Goal: Information Seeking & Learning: Compare options

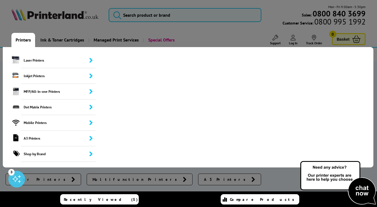
click at [23, 40] on link "Printers" at bounding box center [23, 40] width 24 height 14
click at [47, 93] on span "MFP/All-in-one Printers" at bounding box center [58, 92] width 75 height 16
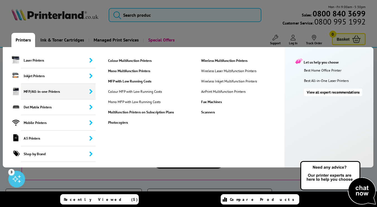
click at [134, 60] on link "Colour Multifunction Printers" at bounding box center [150, 60] width 93 height 5
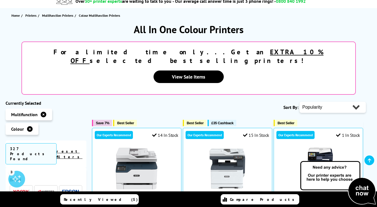
scroll to position [84, 0]
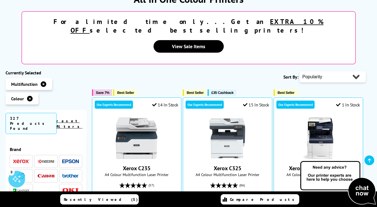
click at [330, 71] on select "Popularity Rating Price - Low to High Price - High to Low Running Costs - Low t…" at bounding box center [332, 76] width 66 height 11
click at [209, 70] on div "Sort By: Popularity Rating Price - Low to High Price - High to Low Running Cost…" at bounding box center [229, 77] width 274 height 14
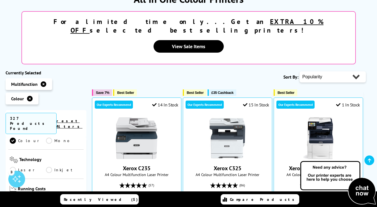
click at [345, 71] on select "Popularity Rating Price - Low to High Price - High to Low Running Costs - Low t…" at bounding box center [332, 76] width 66 height 11
select select "Size"
click at [299, 71] on select "Popularity Rating Price - Low to High Price - High to Low Running Costs - Low t…" at bounding box center [332, 76] width 66 height 11
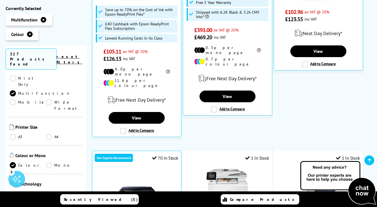
scroll to position [84, 0]
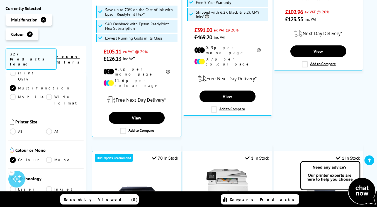
click at [47, 128] on link "A4" at bounding box center [64, 131] width 36 height 6
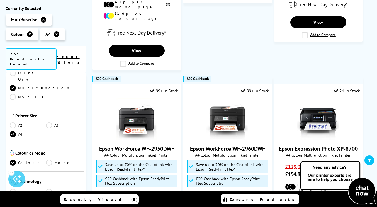
scroll to position [139, 0]
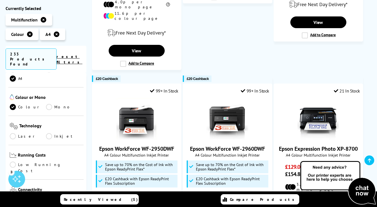
click at [13, 133] on link "Laser" at bounding box center [28, 136] width 36 height 6
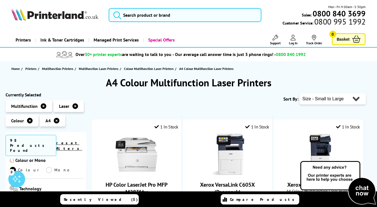
click at [358, 98] on select "Popularity Rating Price - Low to High Price - High to Low Running Costs - Low t…" at bounding box center [332, 98] width 66 height 11
click at [299, 93] on select "Popularity Rating Price - Low to High Price - High to Low Running Costs - Low t…" at bounding box center [332, 98] width 66 height 11
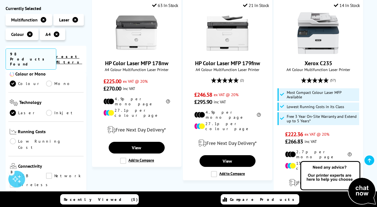
scroll to position [473, 0]
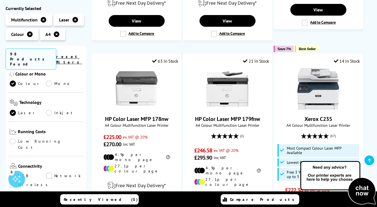
click at [226, 115] on link "HP Color Laser MFP 179fnw" at bounding box center [227, 118] width 65 height 7
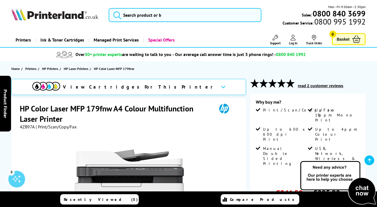
scroll to position [56, 0]
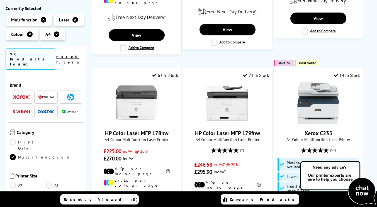
scroll to position [473, 0]
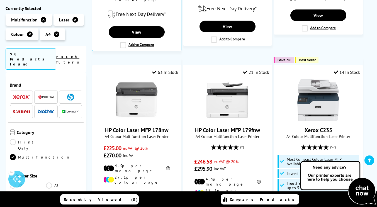
click at [228, 84] on img at bounding box center [227, 100] width 42 height 42
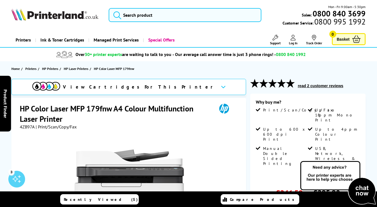
drag, startPoint x: 0, startPoint y: 0, endPoint x: 206, endPoint y: 127, distance: 242.0
click at [204, 121] on h1 "HP Color Laser MFP 179fnw A4 Colour Multifunction Laser Printer" at bounding box center [115, 113] width 191 height 21
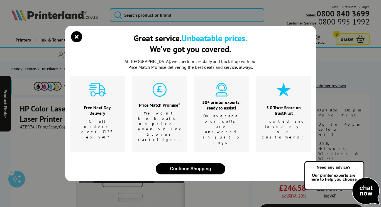
click at [72, 42] on icon "close modal" at bounding box center [76, 36] width 11 height 11
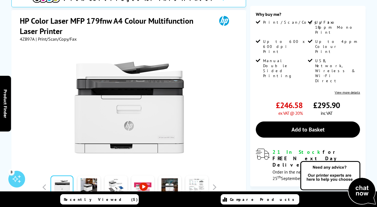
scroll to position [111, 0]
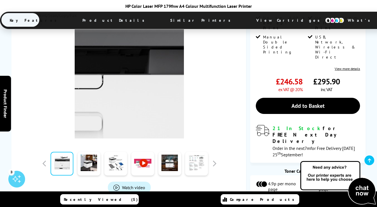
click at [168, 77] on img at bounding box center [129, 83] width 109 height 109
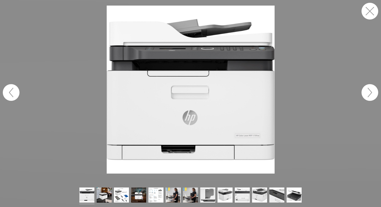
click at [315, 52] on figure at bounding box center [190, 90] width 381 height 168
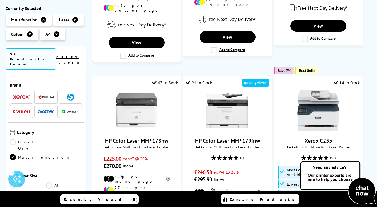
scroll to position [518, 0]
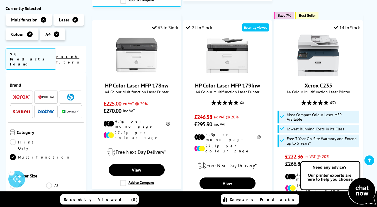
click at [141, 51] on img at bounding box center [137, 56] width 42 height 42
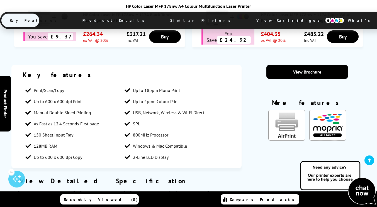
scroll to position [390, 0]
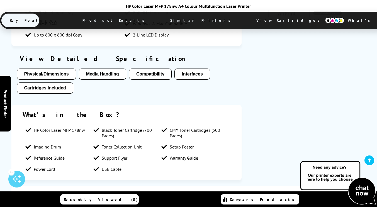
click at [50, 76] on button "Physical/Dimensions" at bounding box center [46, 73] width 59 height 11
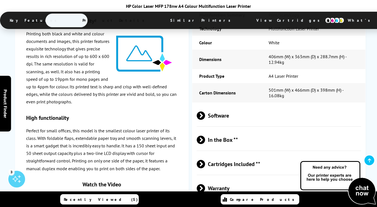
scroll to position [1115, 0]
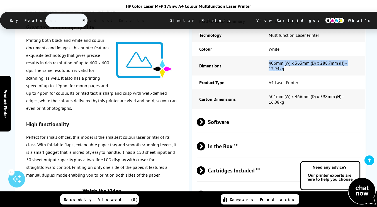
drag, startPoint x: 268, startPoint y: 70, endPoint x: 291, endPoint y: 76, distance: 23.7
click at [291, 75] on td "406mm (W) x 363mm (D) x 288.7mm (H) - 12.94kg" at bounding box center [313, 65] width 104 height 19
copy td "406mm (W) x 363mm (D) x 288.7mm (H) - 12.94kg"
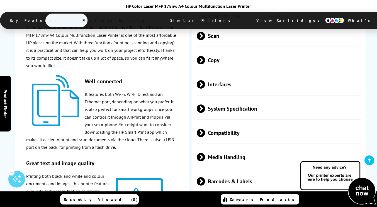
scroll to position [808, 0]
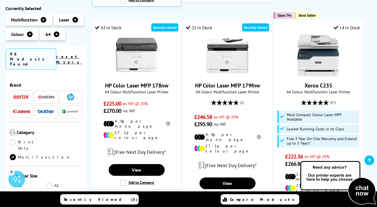
click at [239, 82] on link "HP Color Laser MFP 179fnw" at bounding box center [227, 85] width 65 height 7
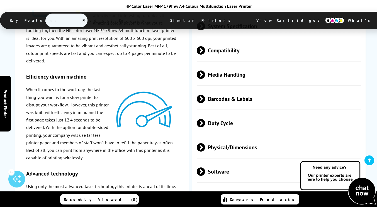
scroll to position [808, 0]
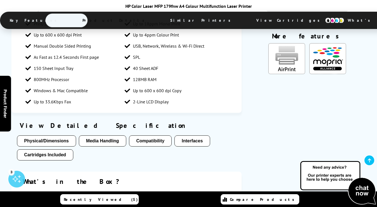
click at [54, 141] on button "Physical/Dimensions" at bounding box center [46, 140] width 59 height 11
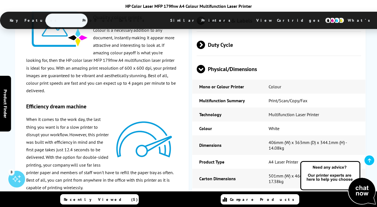
scroll to position [1105, 0]
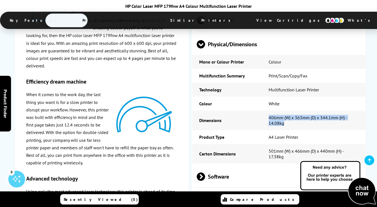
drag, startPoint x: 286, startPoint y: 133, endPoint x: 269, endPoint y: 129, distance: 17.7
click at [269, 129] on td "406mm (W) x 363mm (D) x 344.1mm (H) - 14.08kg" at bounding box center [313, 120] width 104 height 19
copy td "406mm (W) x 363mm (D) x 344.1mm (H) - 14.08kg"
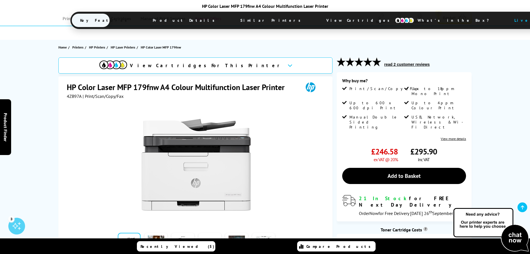
scroll to position [0, 0]
